Goal: Transaction & Acquisition: Purchase product/service

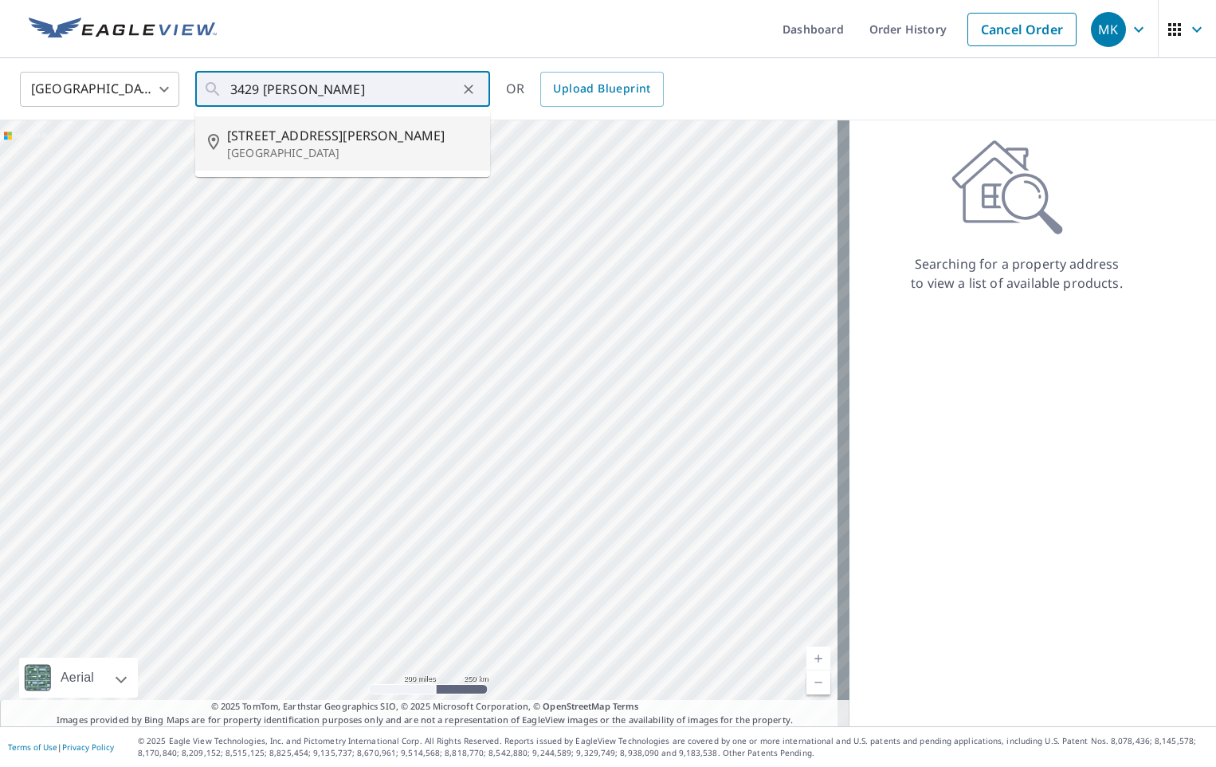
click at [327, 150] on p "[GEOGRAPHIC_DATA]" at bounding box center [352, 153] width 250 height 16
type input "[STREET_ADDRESS][PERSON_NAME]"
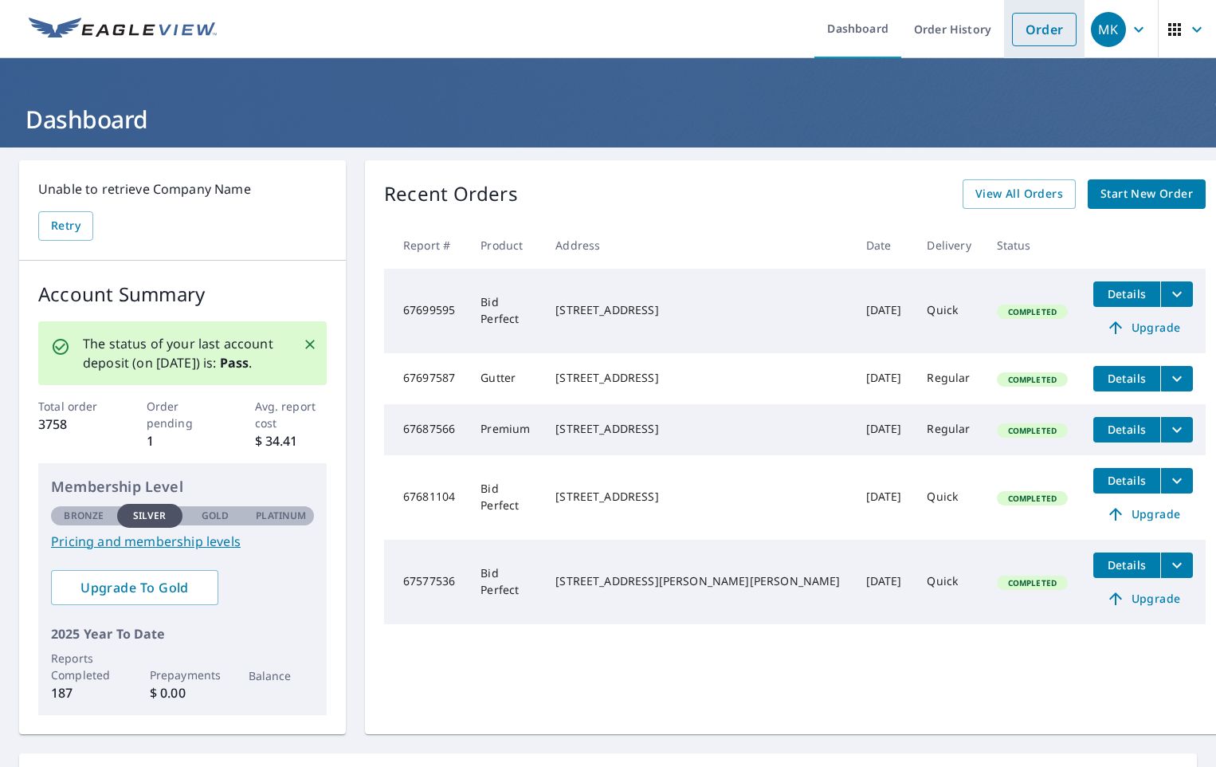
click at [1038, 26] on link "Order" at bounding box center [1044, 29] width 65 height 33
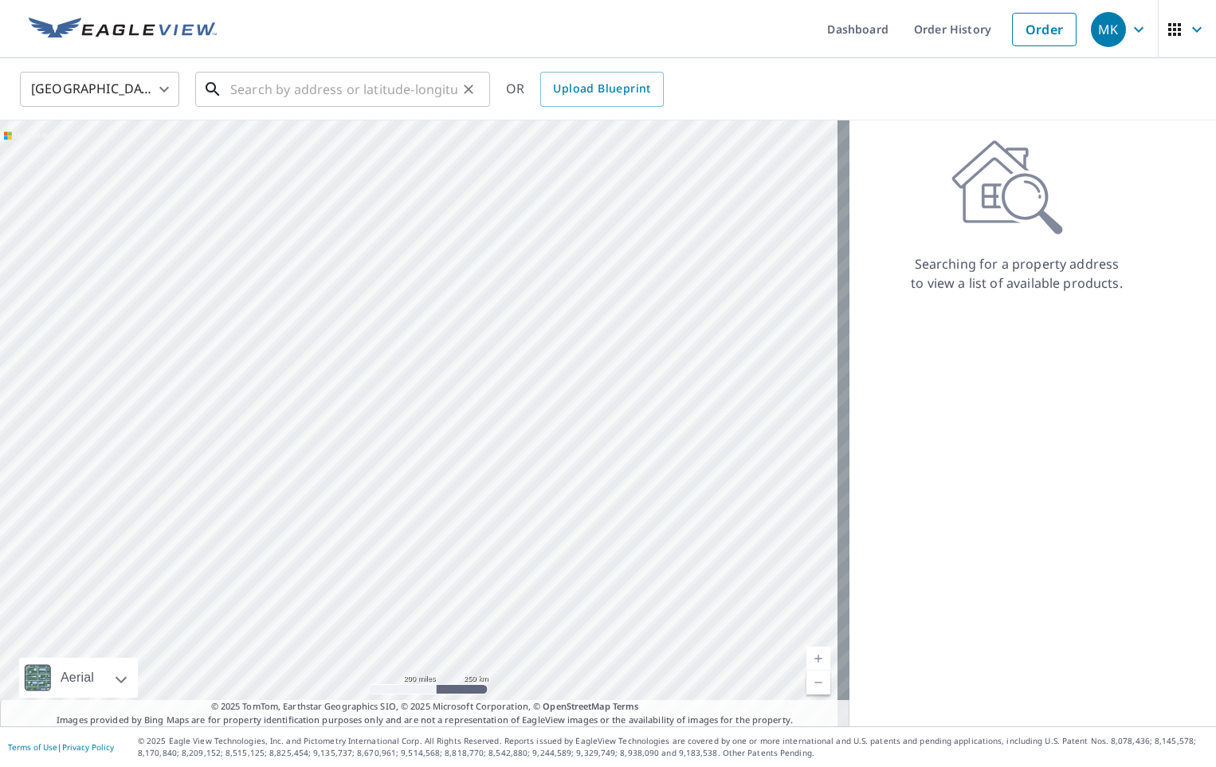
click at [323, 88] on input "text" at bounding box center [343, 89] width 227 height 45
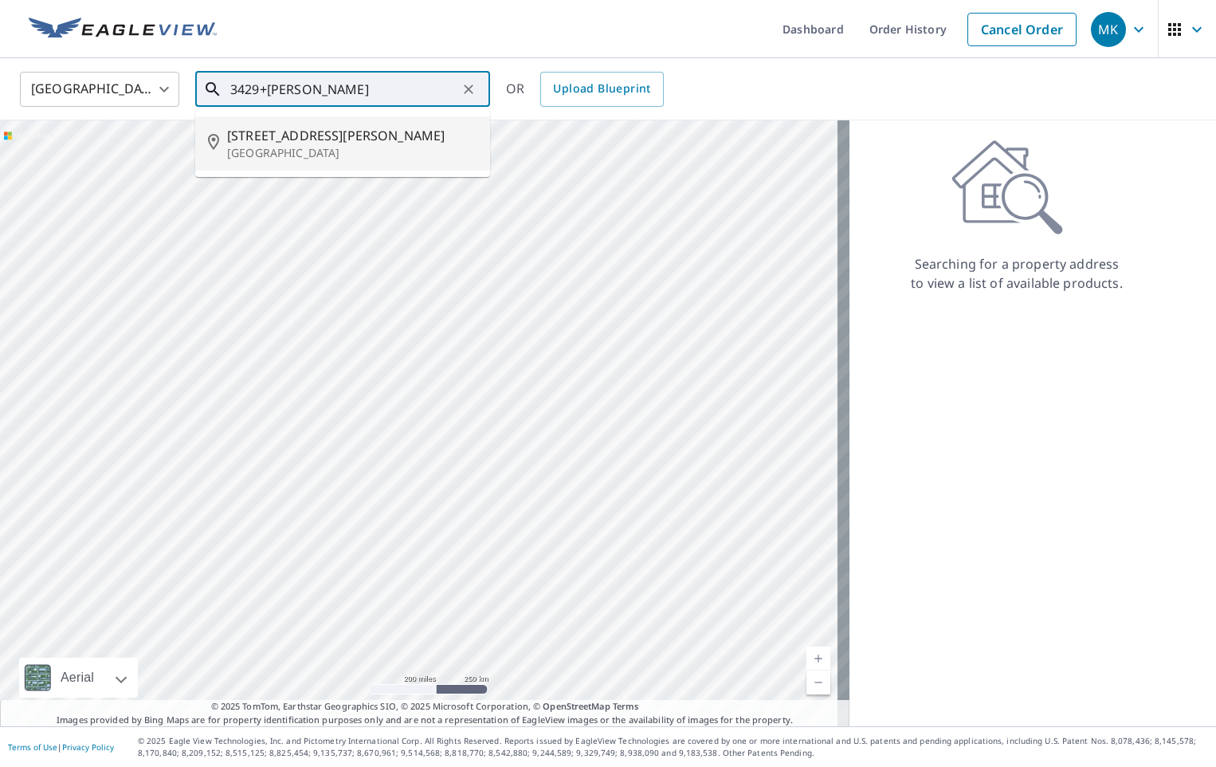
click at [308, 150] on p "[GEOGRAPHIC_DATA]" at bounding box center [352, 153] width 250 height 16
type input "[STREET_ADDRESS][PERSON_NAME]"
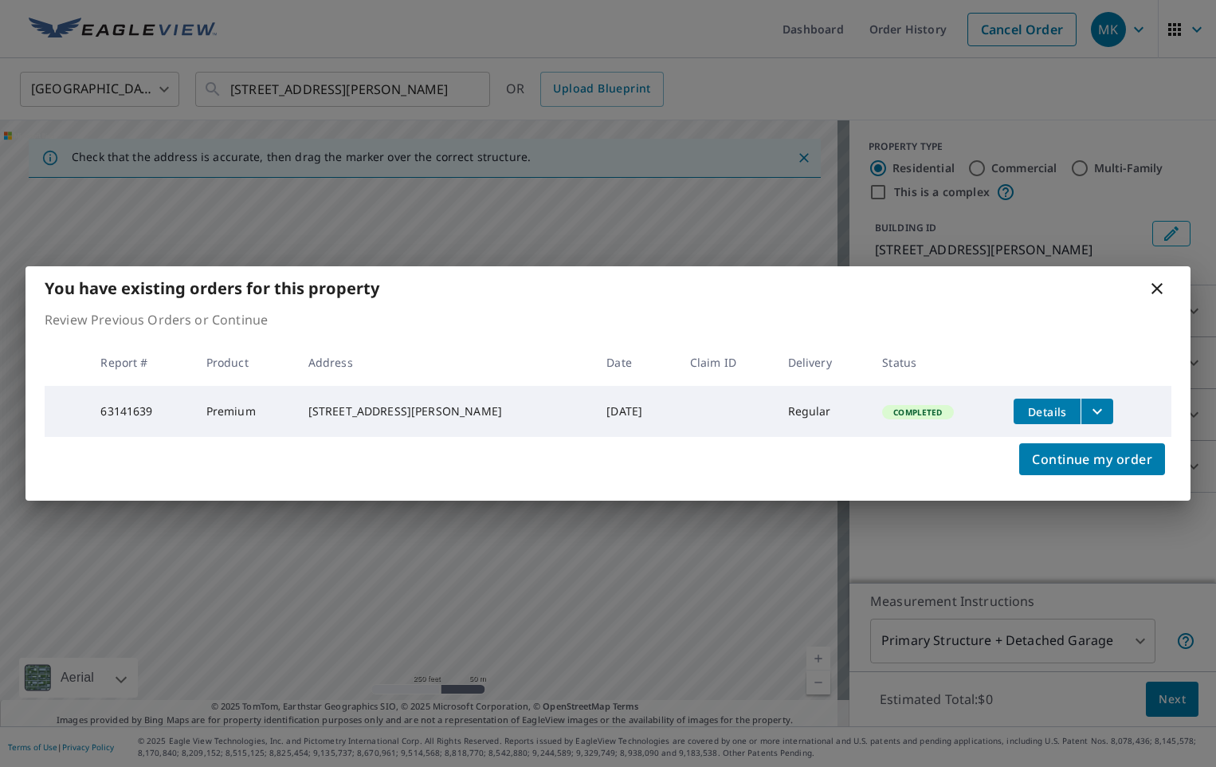
click at [1154, 285] on icon at bounding box center [1157, 288] width 19 height 19
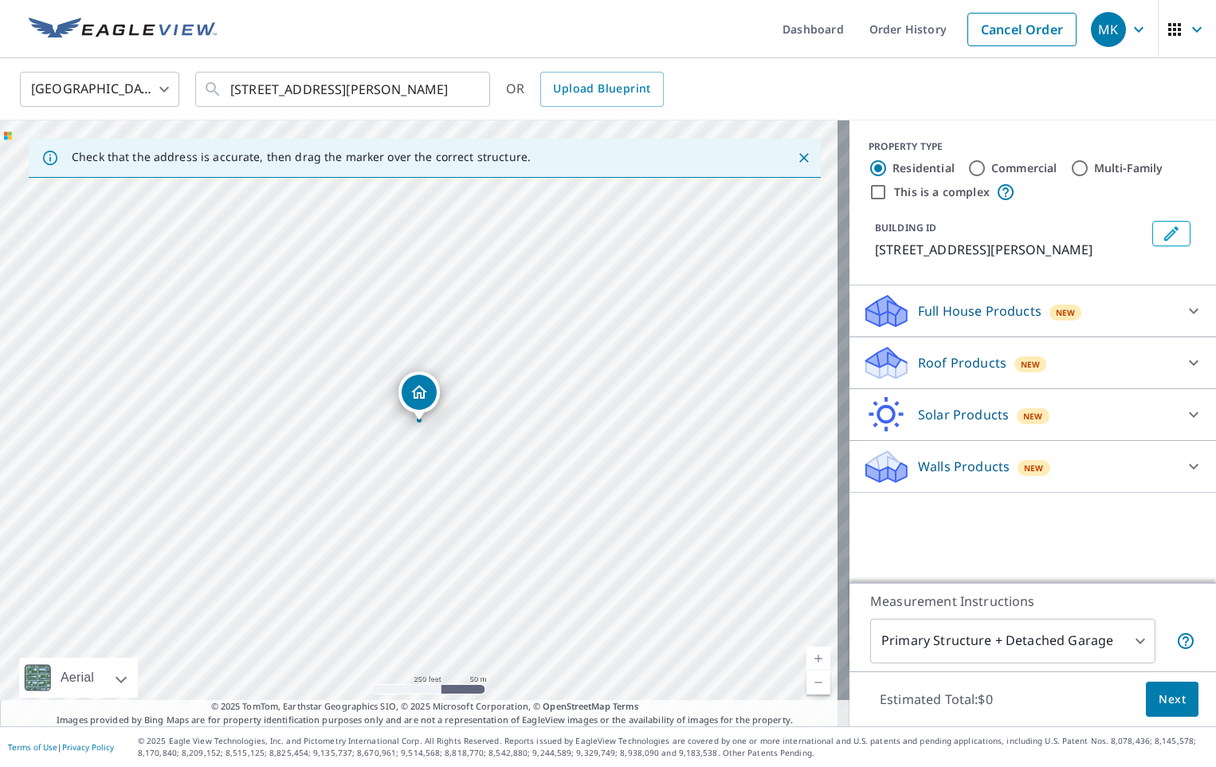
click at [890, 353] on icon at bounding box center [886, 362] width 48 height 37
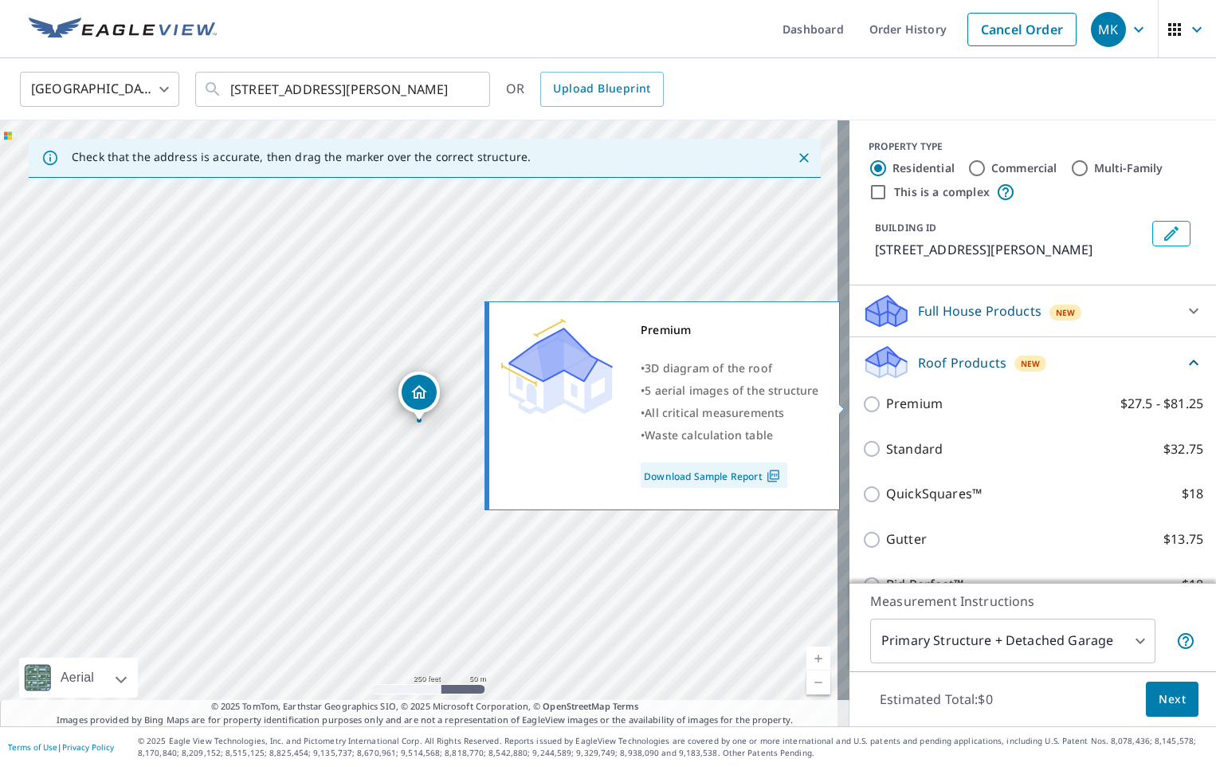
click at [862, 405] on input "Premium $27.5 - $81.25" at bounding box center [874, 404] width 24 height 19
checkbox input "true"
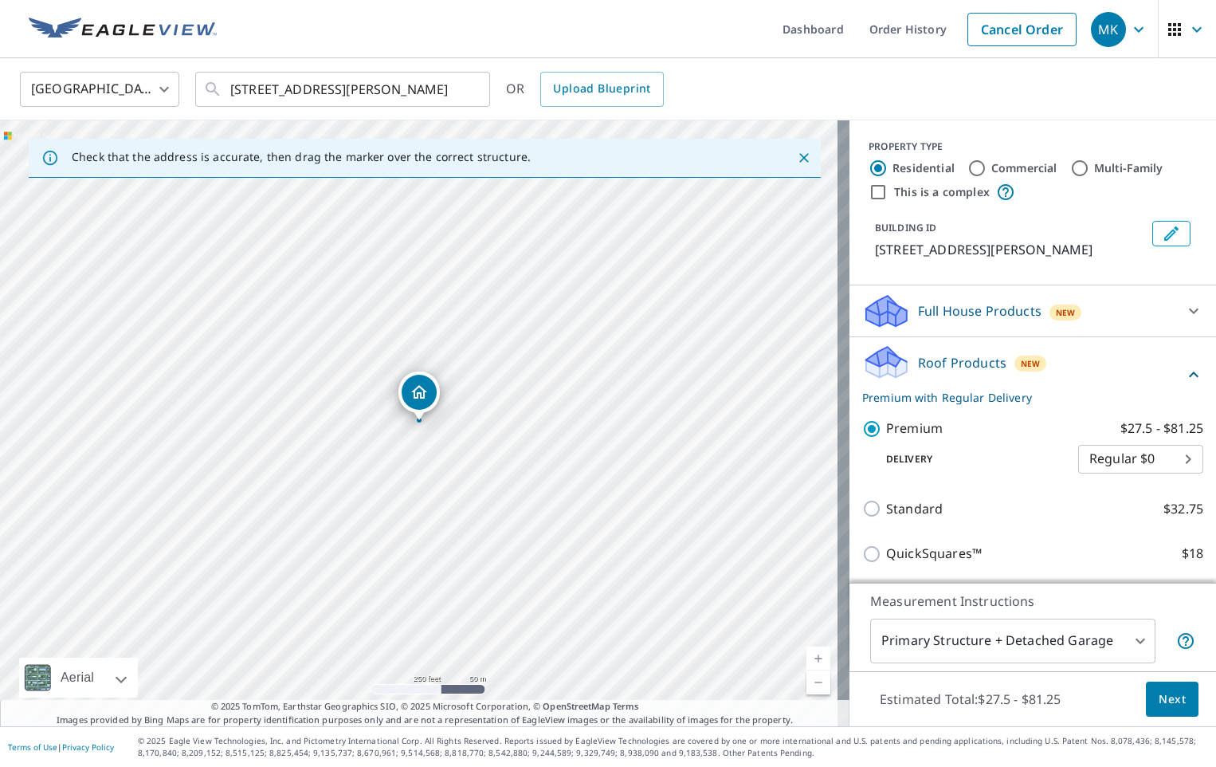
click at [1159, 693] on span "Next" at bounding box center [1172, 699] width 27 height 20
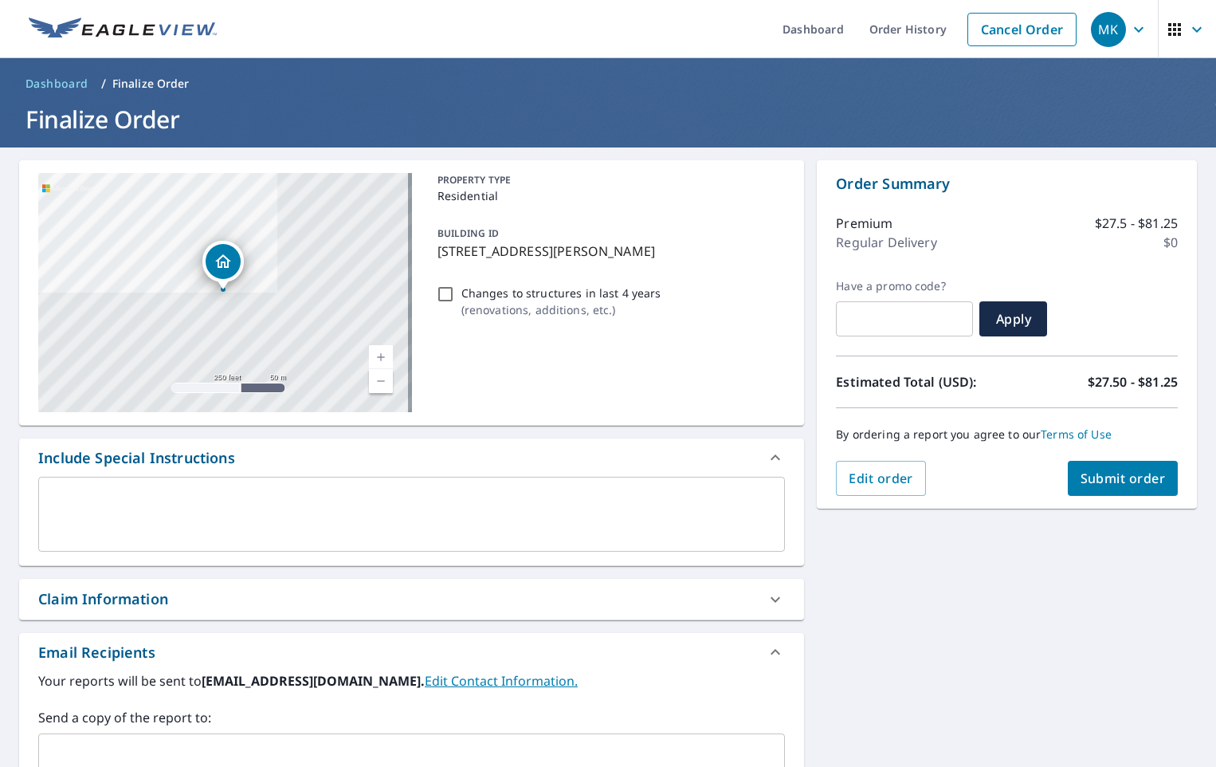
click at [1119, 473] on span "Submit order" at bounding box center [1123, 478] width 85 height 18
checkbox input "true"
